Goal: Information Seeking & Learning: Understand process/instructions

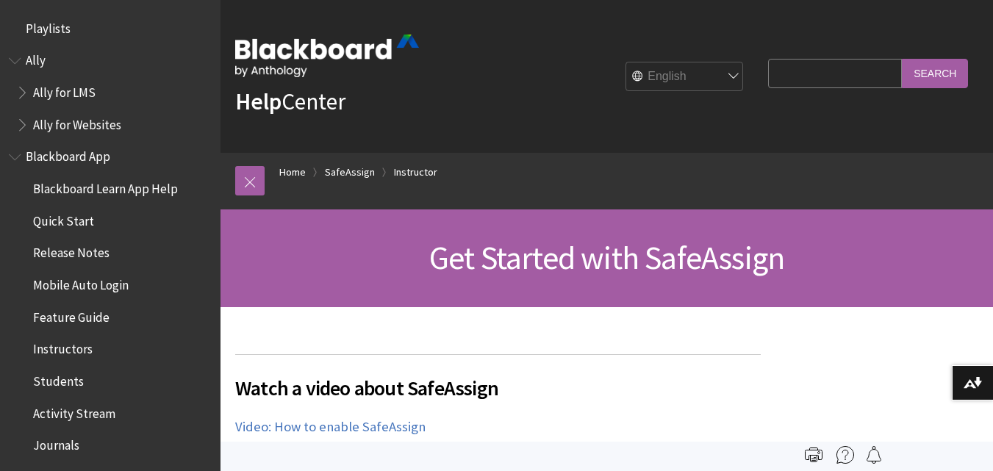
scroll to position [1830, 0]
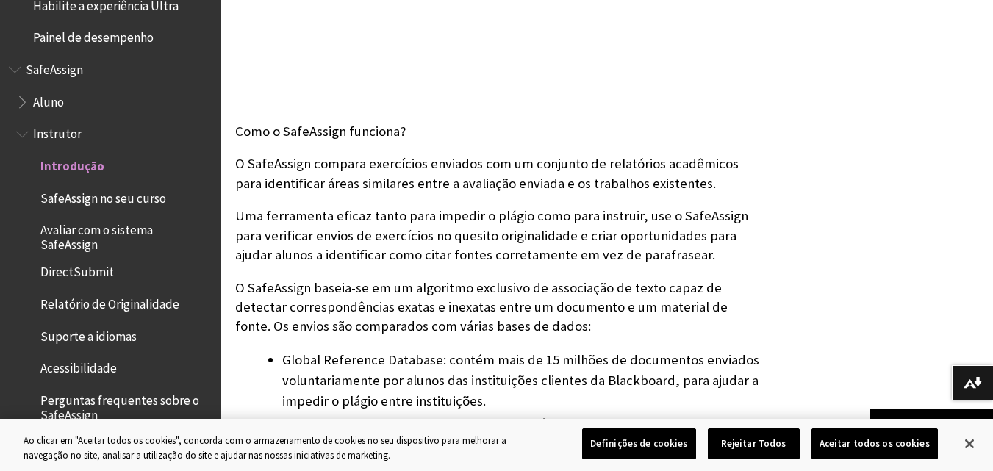
scroll to position [441, 0]
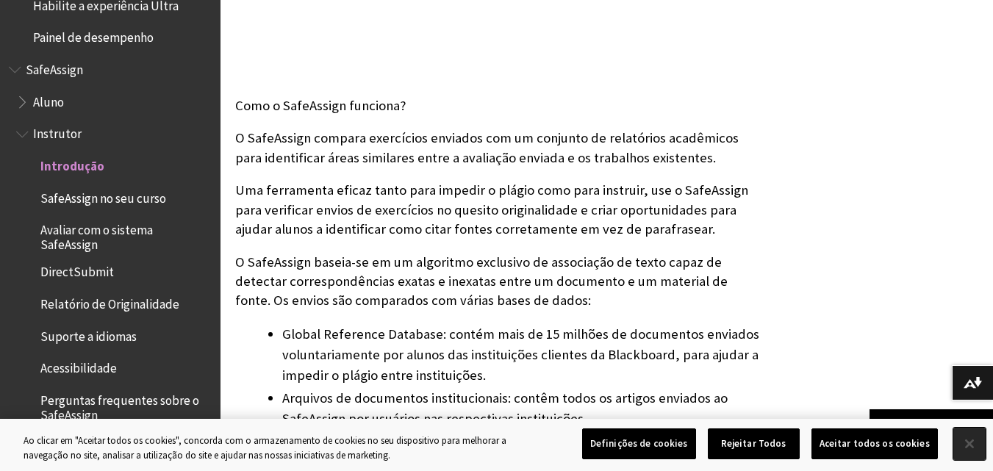
click at [962, 442] on button "Fechar" at bounding box center [970, 444] width 32 height 32
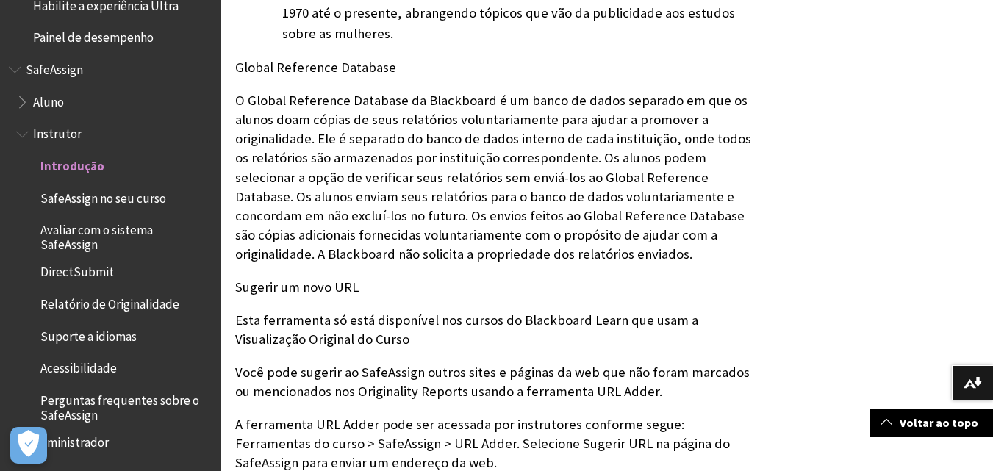
scroll to position [956, 0]
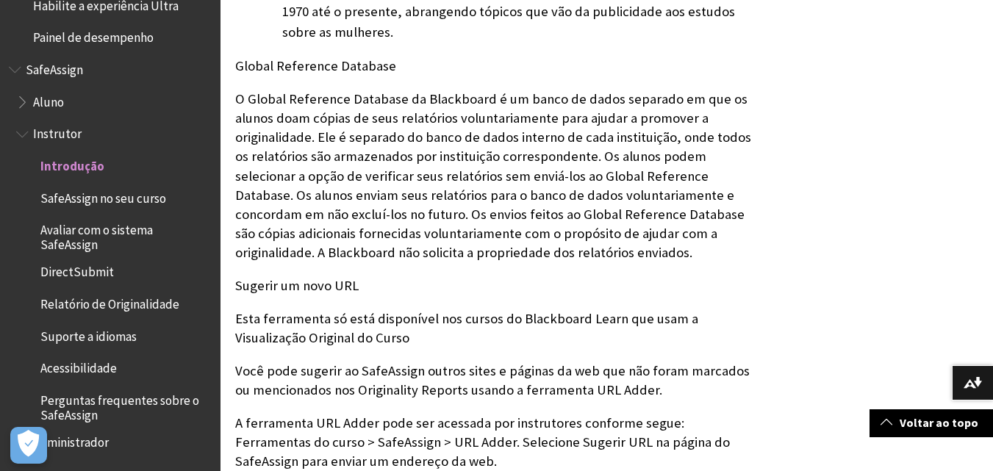
click at [149, 304] on span "Relatório de Originalidade" at bounding box center [109, 302] width 139 height 20
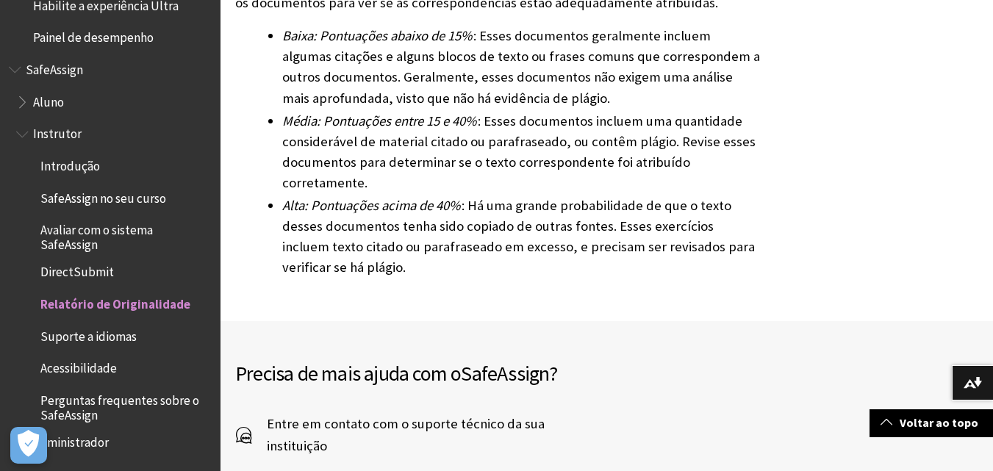
scroll to position [5073, 0]
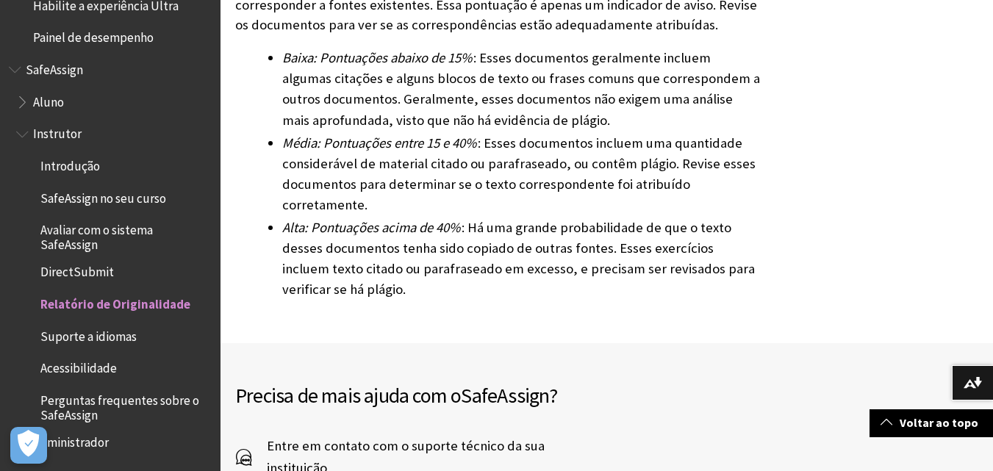
click at [97, 271] on span "DirectSubmit" at bounding box center [77, 270] width 74 height 20
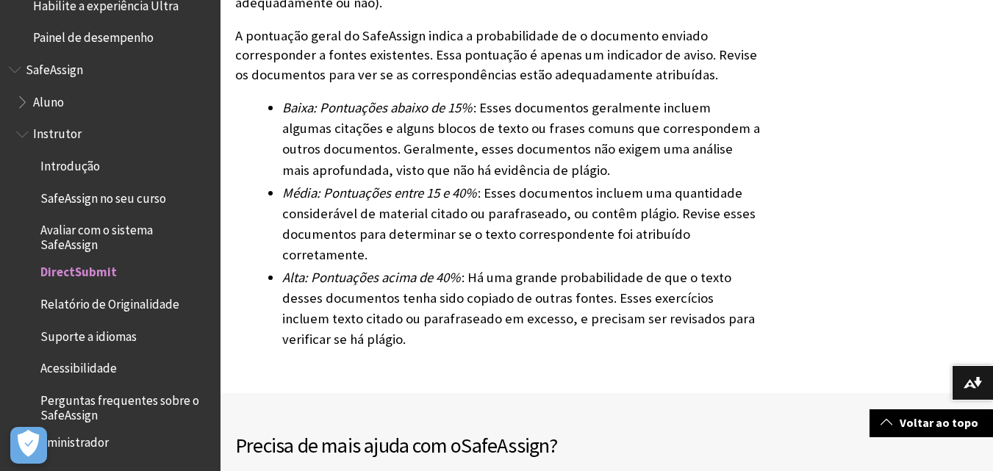
scroll to position [4999, 0]
